Goal: Ask a question

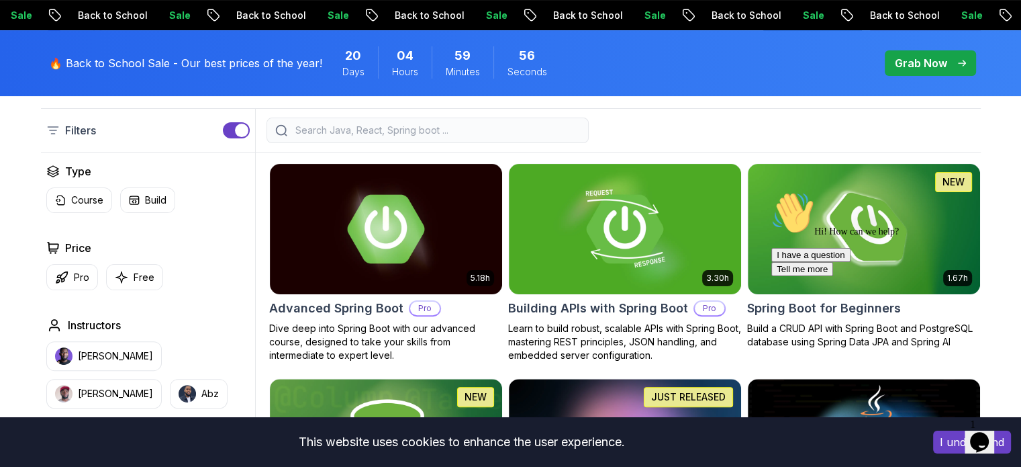
drag, startPoint x: 1688, startPoint y: 433, endPoint x: 922, endPoint y: 247, distance: 788.1
click at [922, 247] on div "Hi! How can we help? I have a question Tell me more" at bounding box center [892, 233] width 242 height 85
click at [846, 224] on div "Hi! How can we help? I have a question Tell me more" at bounding box center [892, 233] width 242 height 85
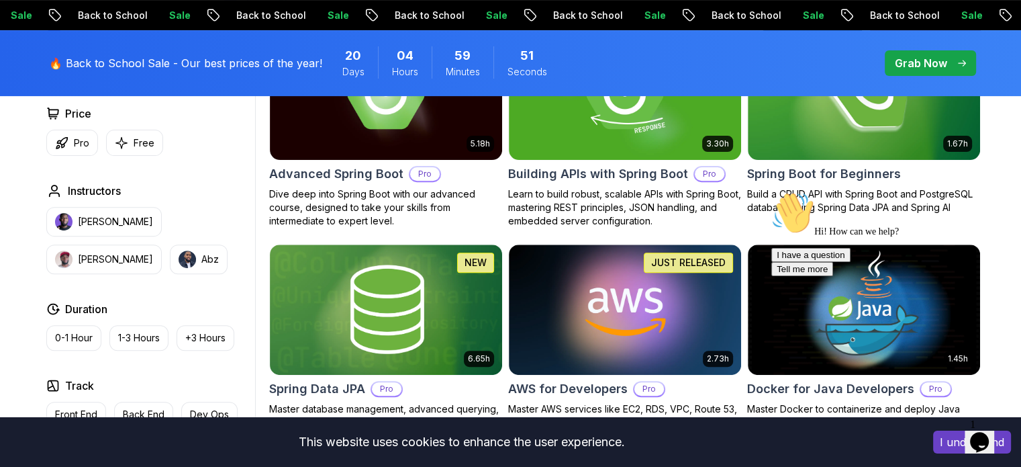
scroll to position [336, 0]
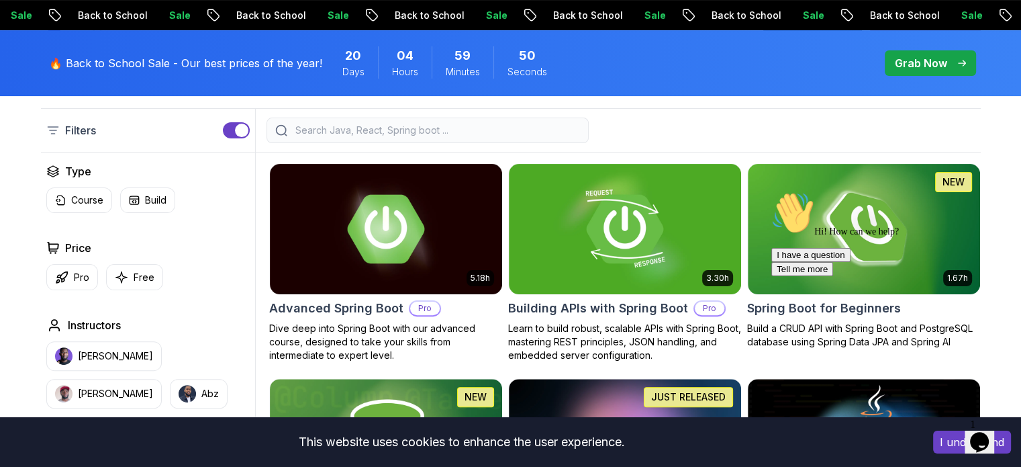
click at [834, 194] on div "Hi! How can we help? I have a question Tell me more" at bounding box center [892, 233] width 242 height 85
click at [781, 237] on div "Hi! How can we help?" at bounding box center [892, 214] width 242 height 46
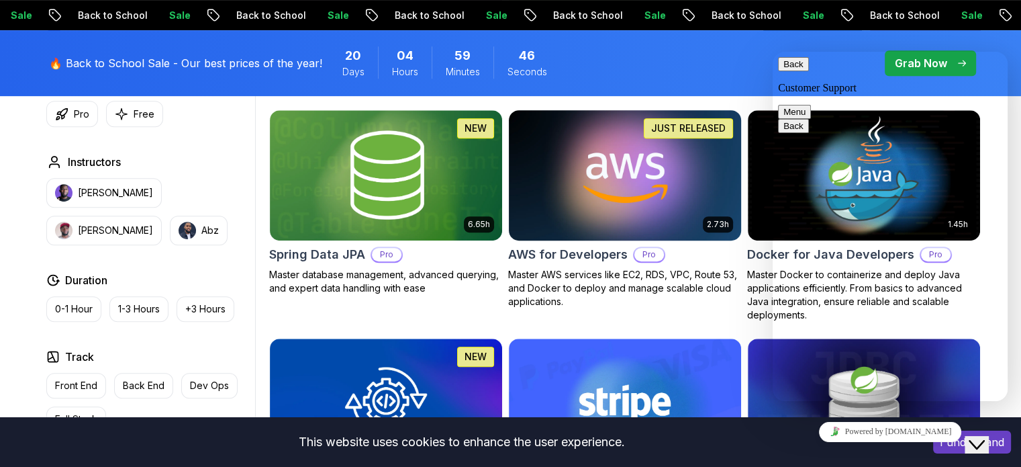
scroll to position [738, 0]
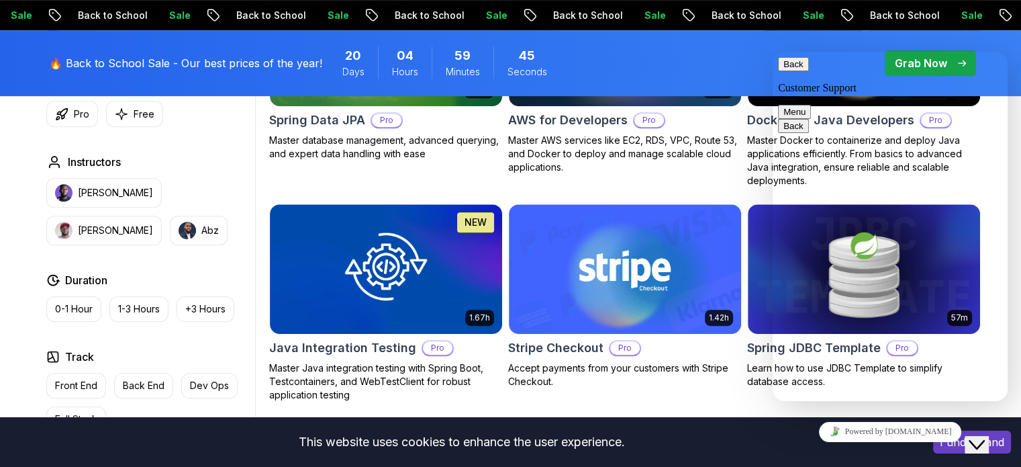
click at [795, 68] on button "Back" at bounding box center [793, 64] width 31 height 14
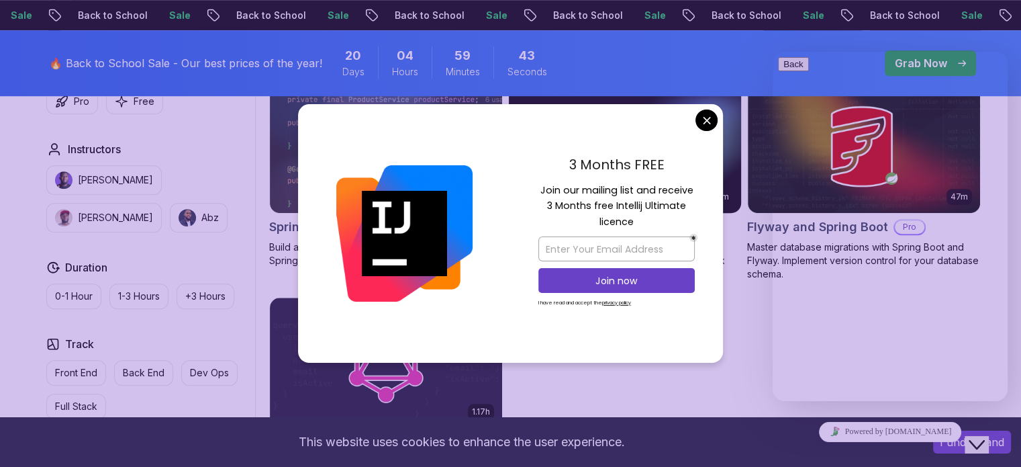
scroll to position [1141, 0]
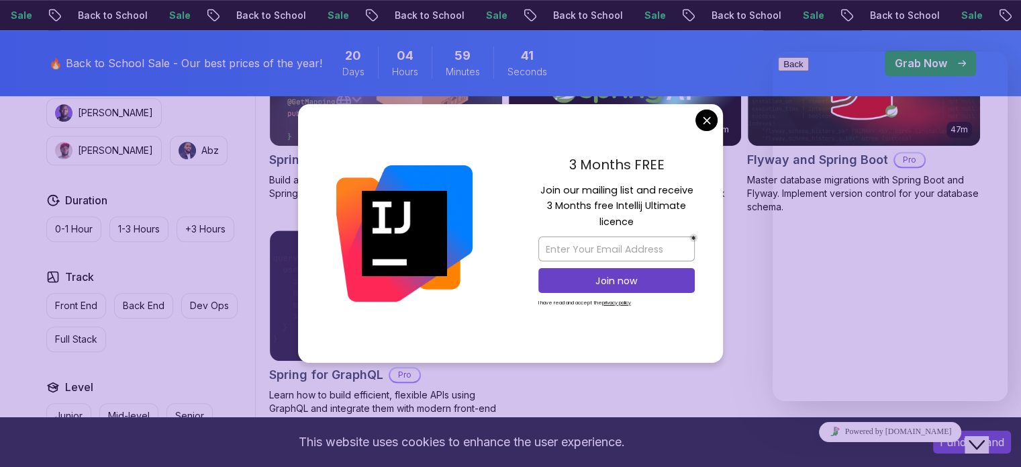
click at [703, 132] on div "3 Months FREE Join our mailing list and receive 3 Months free Intellij Ultimate…" at bounding box center [616, 233] width 213 height 259
click at [706, 116] on body "Sale Back to School Sale Back to School Sale Back to School Sale Back to School…" at bounding box center [510, 3] width 1021 height 2288
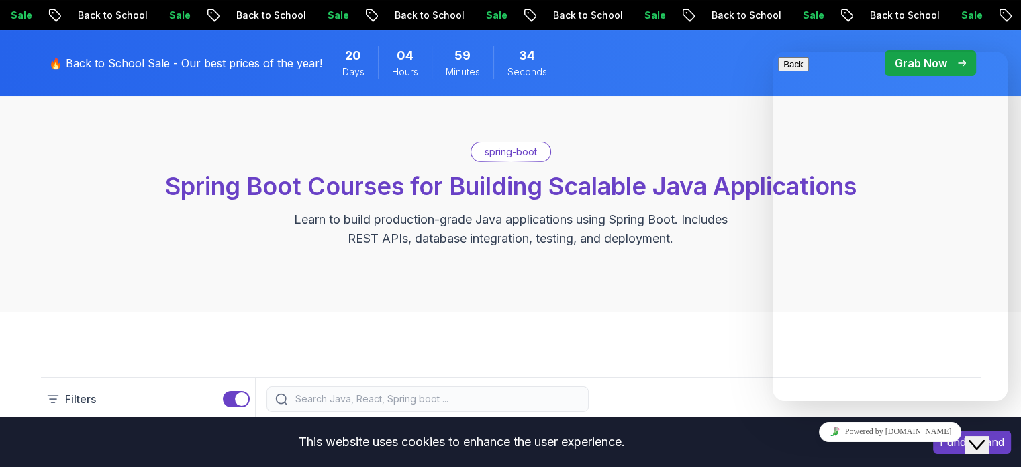
scroll to position [0, 0]
